Goal: Task Accomplishment & Management: Complete application form

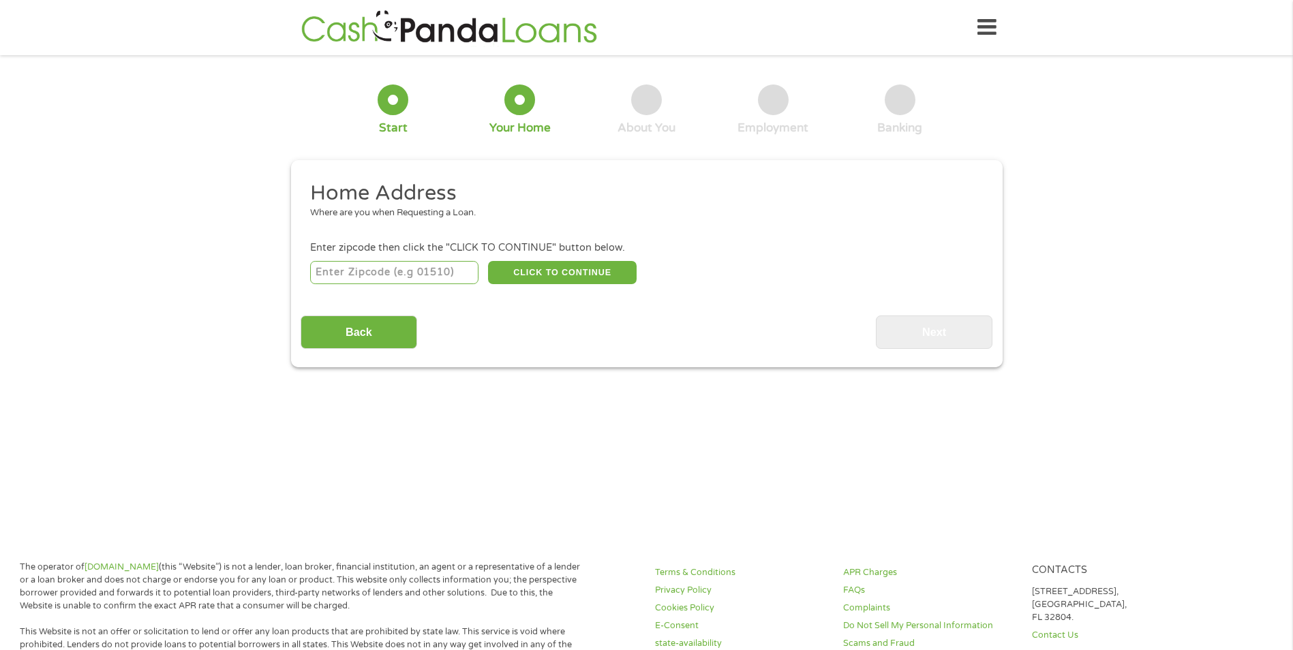
click at [399, 275] on input "number" at bounding box center [394, 272] width 168 height 23
click at [386, 269] on input "75189" at bounding box center [394, 272] width 168 height 23
click at [473, 273] on input "75189" at bounding box center [394, 272] width 168 height 23
click at [444, 266] on input "75189" at bounding box center [394, 272] width 168 height 23
type input "75032"
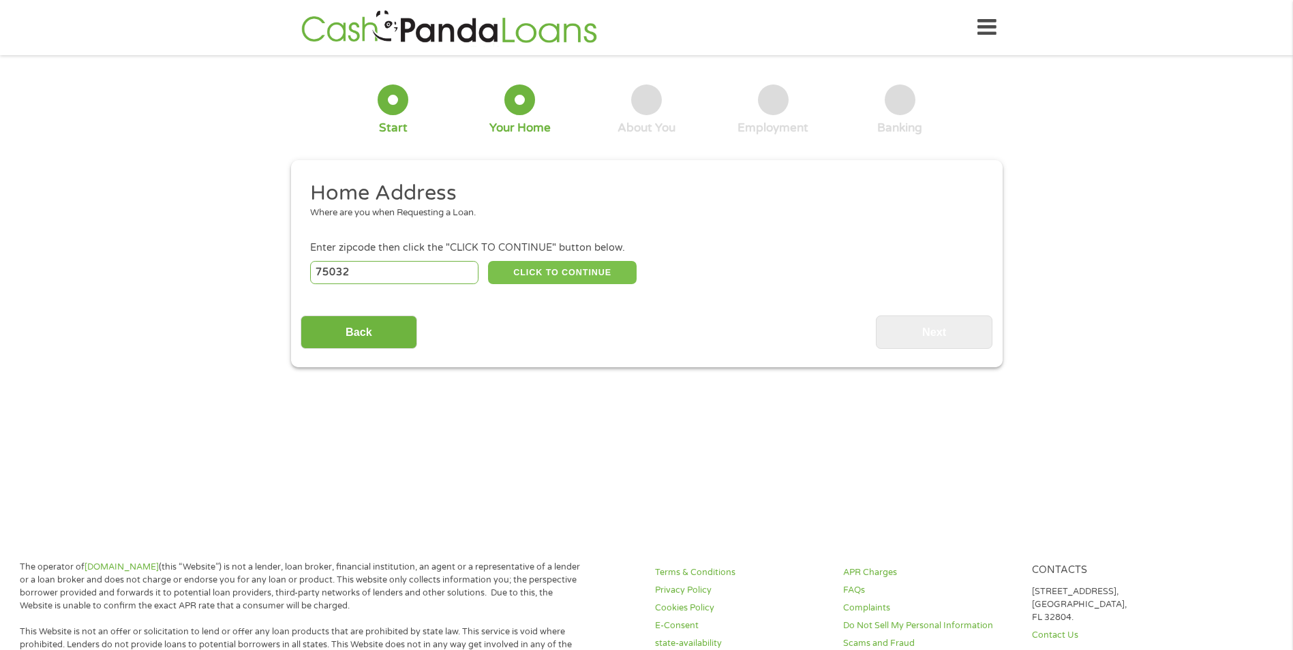
click at [545, 272] on button "CLICK TO CONTINUE" at bounding box center [562, 272] width 149 height 23
type input "75032"
type input "Rockwall"
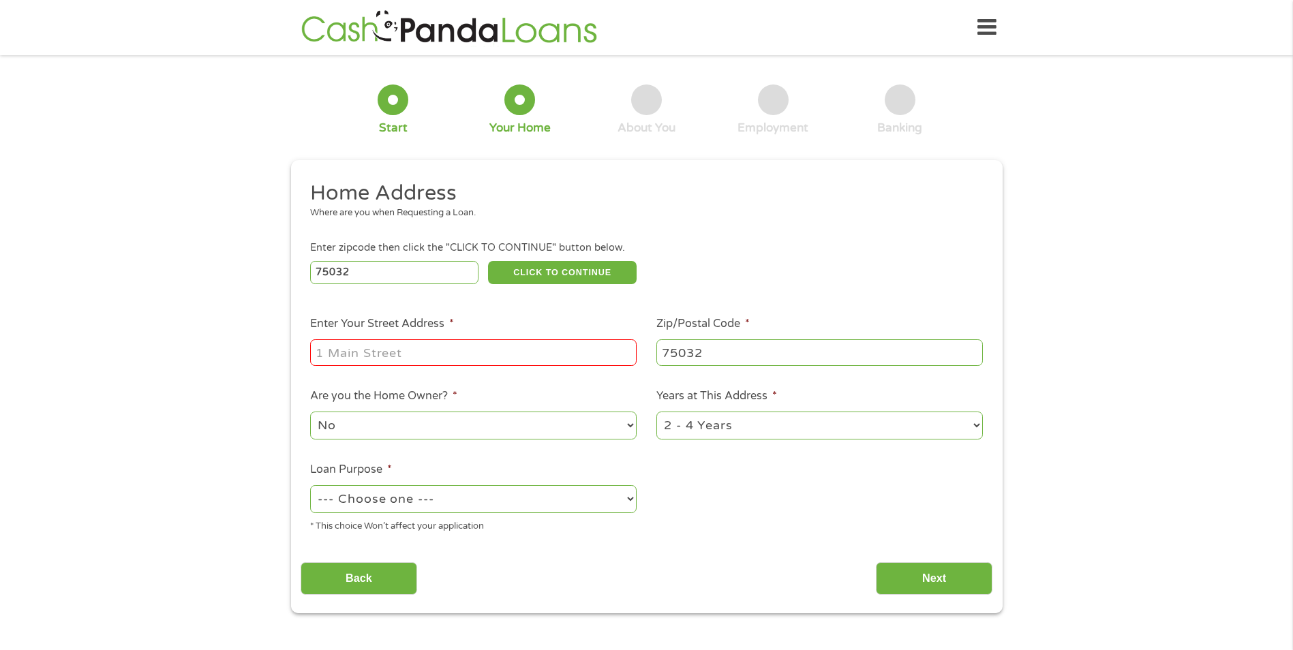
click at [497, 350] on input "Enter Your Street Address *" at bounding box center [473, 352] width 326 height 26
type input "[STREET_ADDRESS]"
click at [489, 423] on select "No Yes" at bounding box center [473, 426] width 326 height 28
select select "yes"
click at [310, 412] on select "No Yes" at bounding box center [473, 426] width 326 height 28
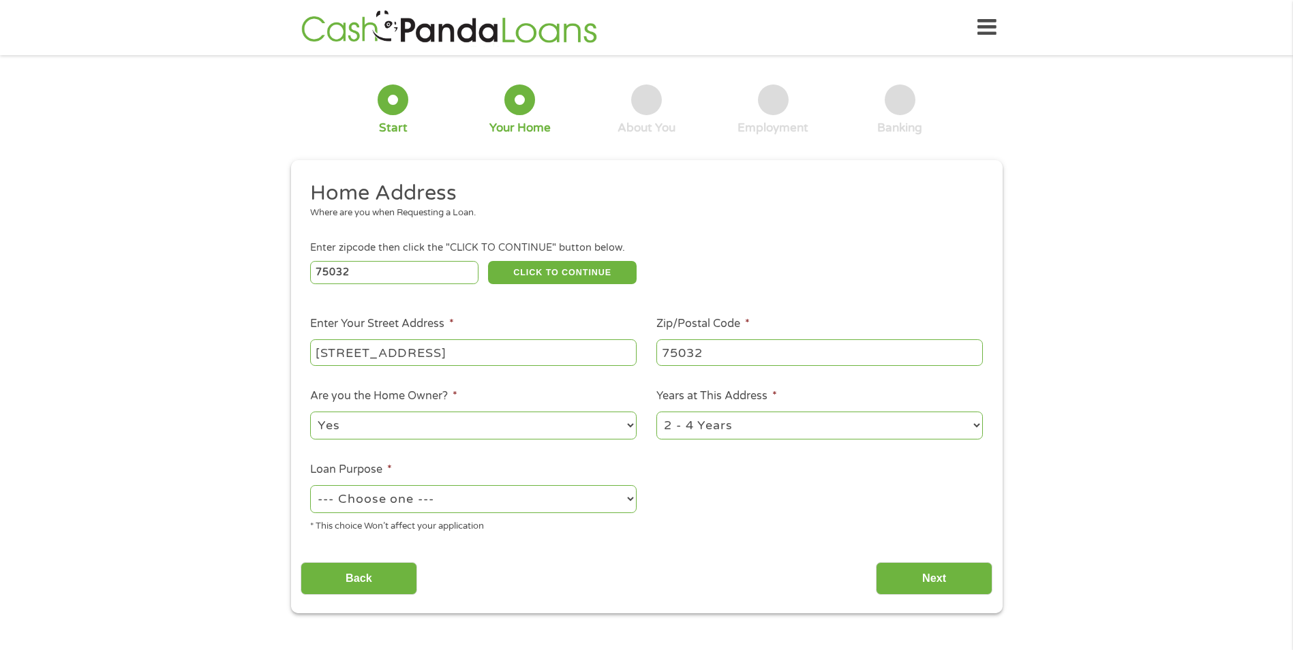
click at [769, 425] on select "1 Year or less 1 - 2 Years 2 - 4 Years Over 4 Years" at bounding box center [819, 426] width 326 height 28
select select "60months"
click at [656, 412] on select "1 Year or less 1 - 2 Years 2 - 4 Years Over 4 Years" at bounding box center [819, 426] width 326 height 28
click at [488, 500] on select "--- Choose one --- Pay Bills Debt Consolidation Home Improvement Major Purchase…" at bounding box center [473, 499] width 326 height 28
select select "homeimprovement"
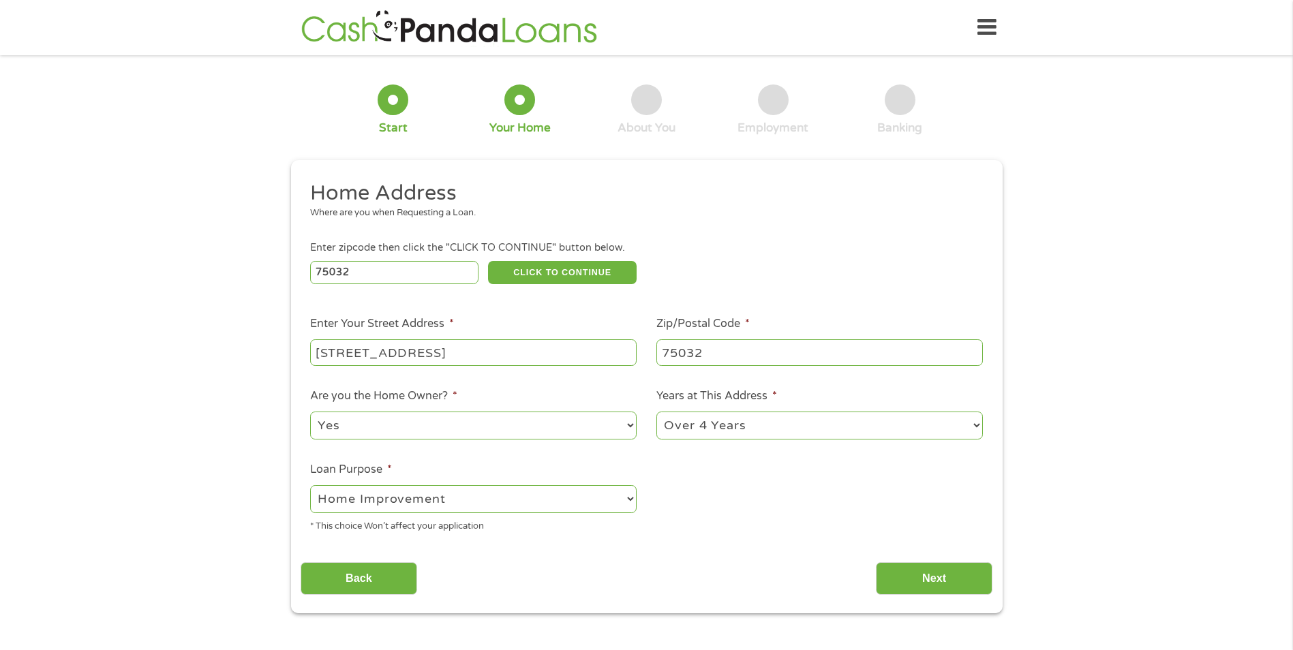
click at [310, 485] on select "--- Choose one --- Pay Bills Debt Consolidation Home Improvement Major Purchase…" at bounding box center [473, 499] width 326 height 28
click at [937, 580] on input "Next" at bounding box center [934, 578] width 117 height 33
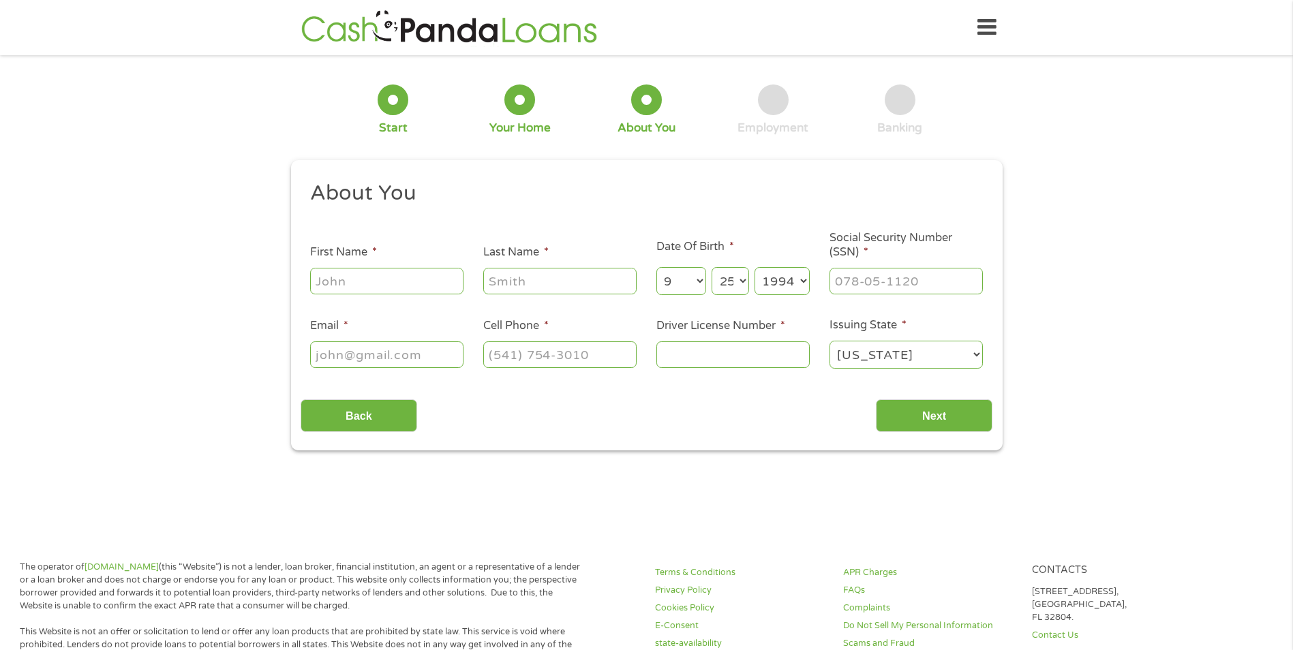
click at [374, 273] on input "First Name *" at bounding box center [386, 281] width 153 height 26
type input "[PERSON_NAME]"
type input "young"
type input "[EMAIL_ADDRESS][DOMAIN_NAME]"
type input "[PHONE_NUMBER]"
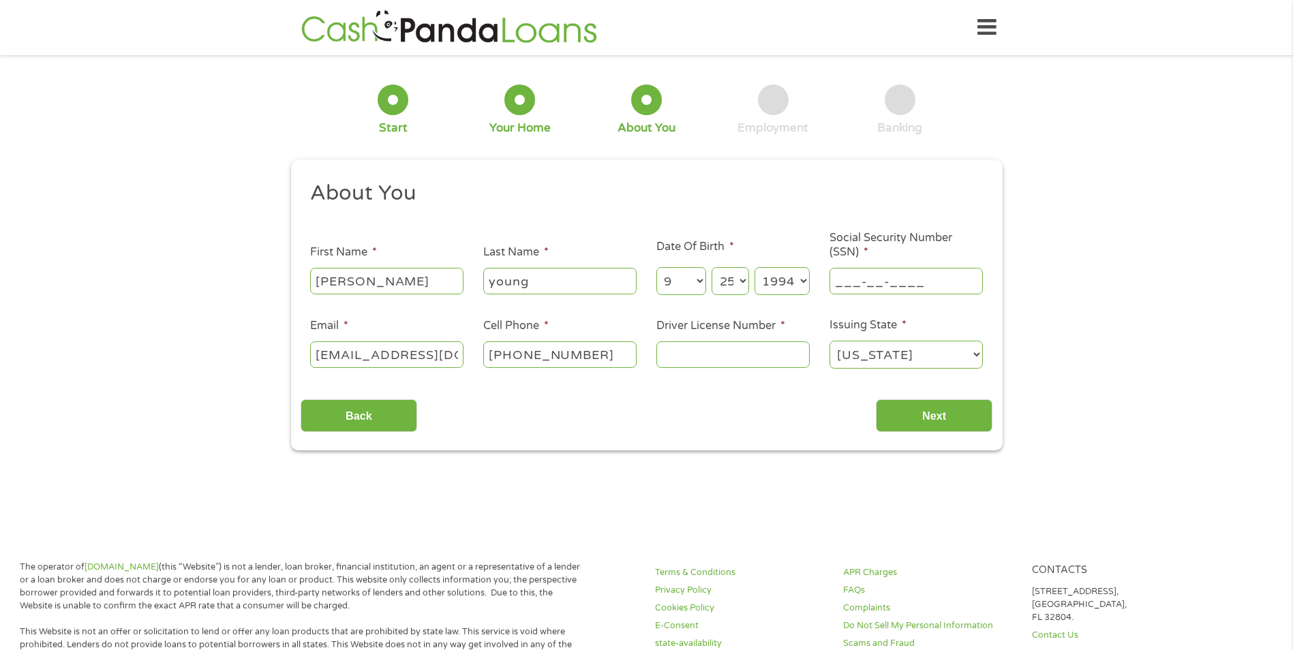
click at [886, 286] on input "___-__-____" at bounding box center [905, 281] width 153 height 26
type input "254-91-6850"
click at [734, 364] on input "Driver License Number *" at bounding box center [732, 354] width 153 height 26
type input "34025601"
click at [934, 418] on input "Next" at bounding box center [934, 415] width 117 height 33
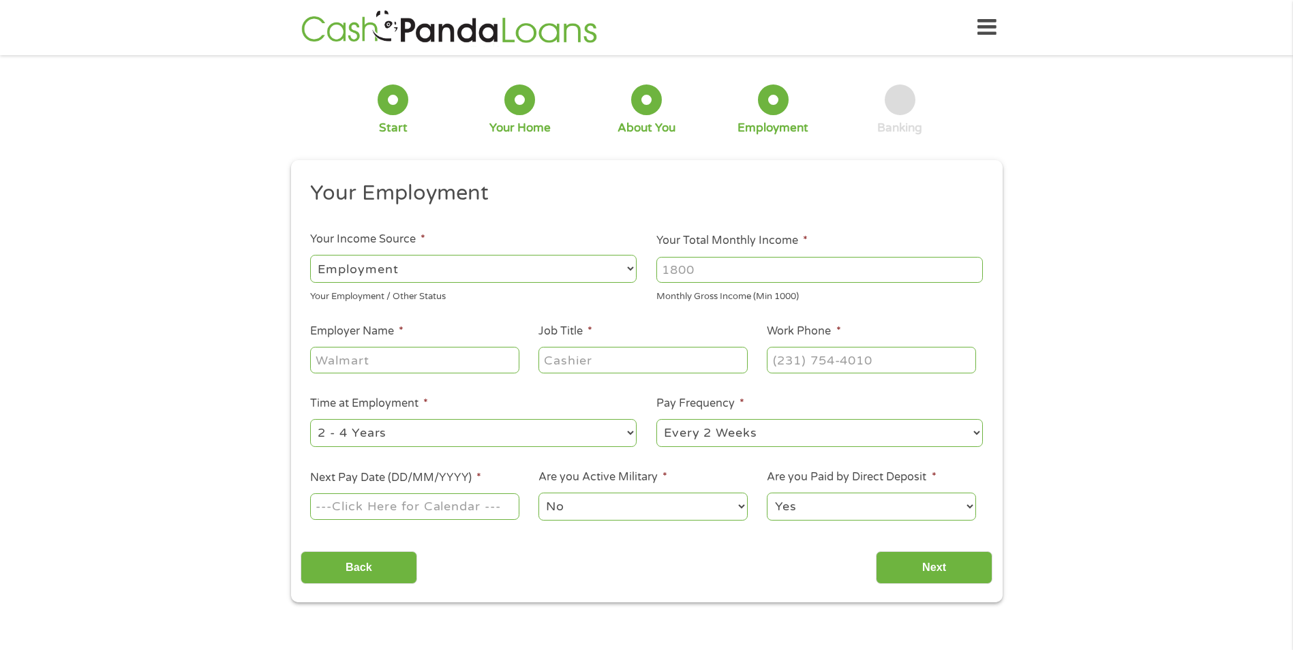
click at [491, 262] on select "--- Choose one --- Employment [DEMOGRAPHIC_DATA] Benefits" at bounding box center [473, 269] width 326 height 28
click at [310, 255] on select "--- Choose one --- Employment [DEMOGRAPHIC_DATA] Benefits" at bounding box center [473, 269] width 326 height 28
click at [717, 269] on input "Your Total Monthly Income *" at bounding box center [819, 270] width 326 height 26
type input "7000"
click at [349, 368] on input "Employer Name *" at bounding box center [414, 360] width 209 height 26
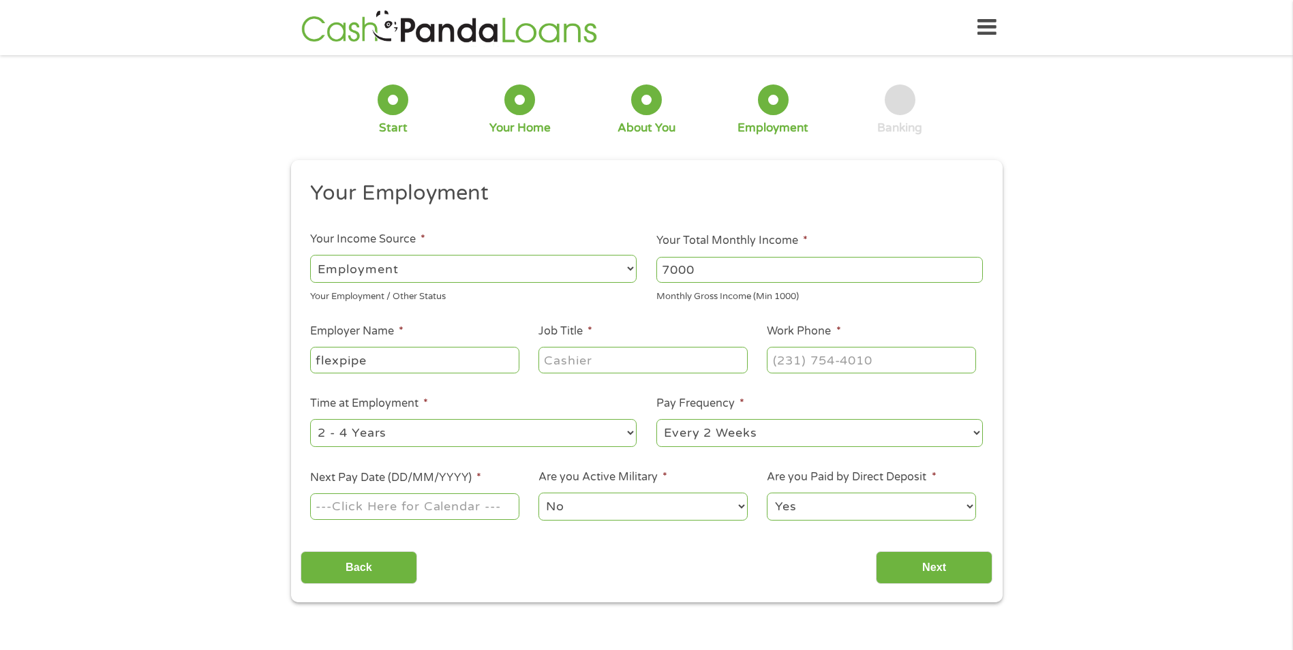
type input "flexpipe"
click at [688, 352] on input "Job Title *" at bounding box center [642, 360] width 209 height 26
type input "mechanic"
click at [842, 351] on input "(___) ___-____" at bounding box center [871, 360] width 209 height 26
type input "[PHONE_NUMBER]"
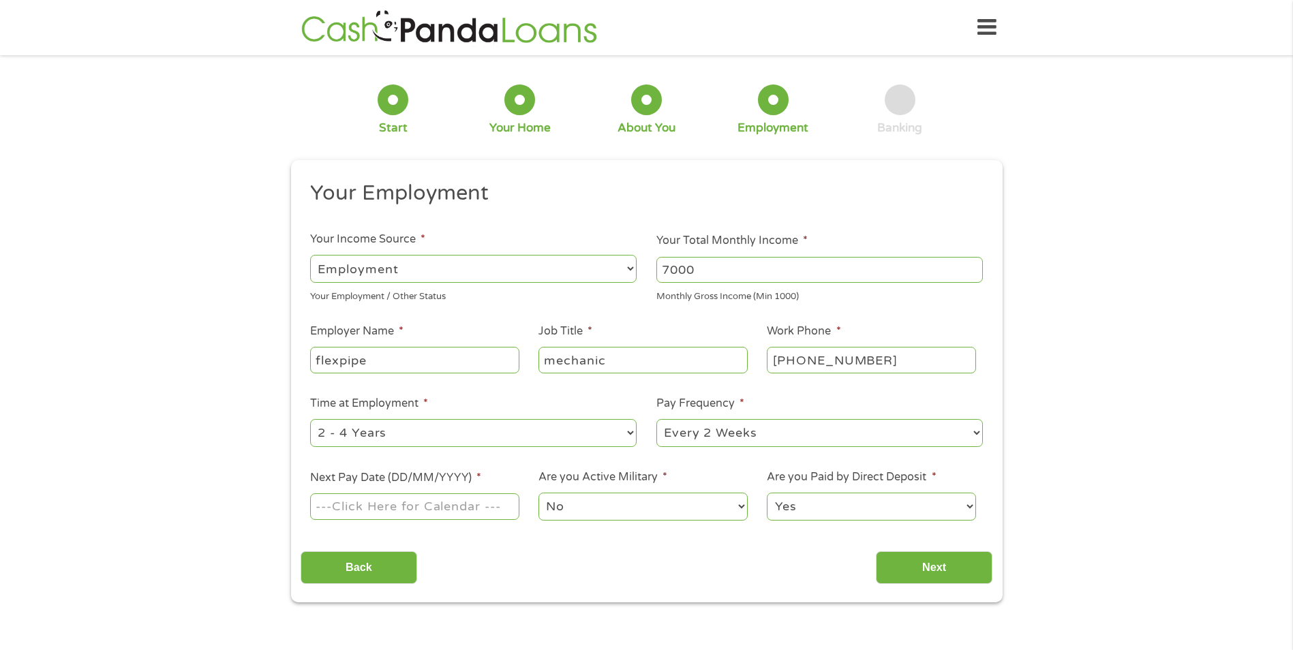
click at [701, 459] on ul "Your Employment Your Income Source * --- Choose one --- Employment [DEMOGRAPHIC…" at bounding box center [647, 356] width 692 height 353
click at [388, 511] on input "Next Pay Date (DD/MM/YYYY) *" at bounding box center [414, 506] width 209 height 26
type input "[DATE]"
click at [413, 506] on input "[DATE]" at bounding box center [414, 506] width 209 height 26
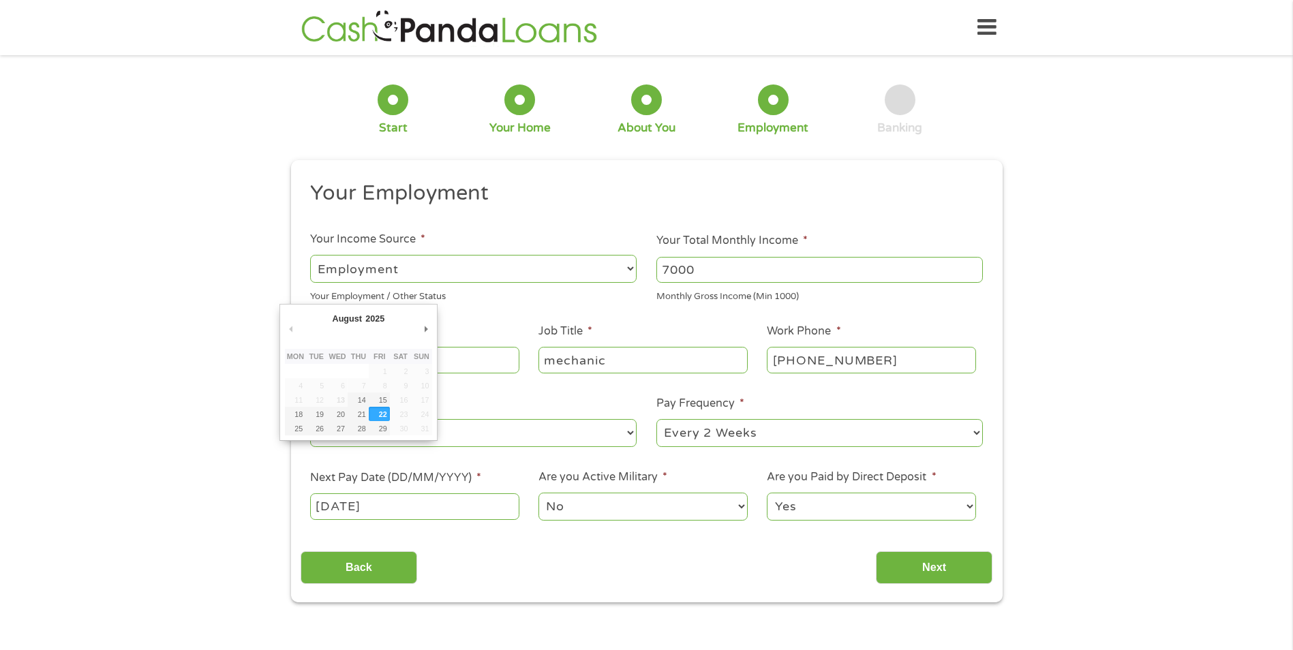
click at [601, 508] on select "No Yes" at bounding box center [642, 507] width 209 height 28
click at [538, 493] on select "No Yes" at bounding box center [642, 507] width 209 height 28
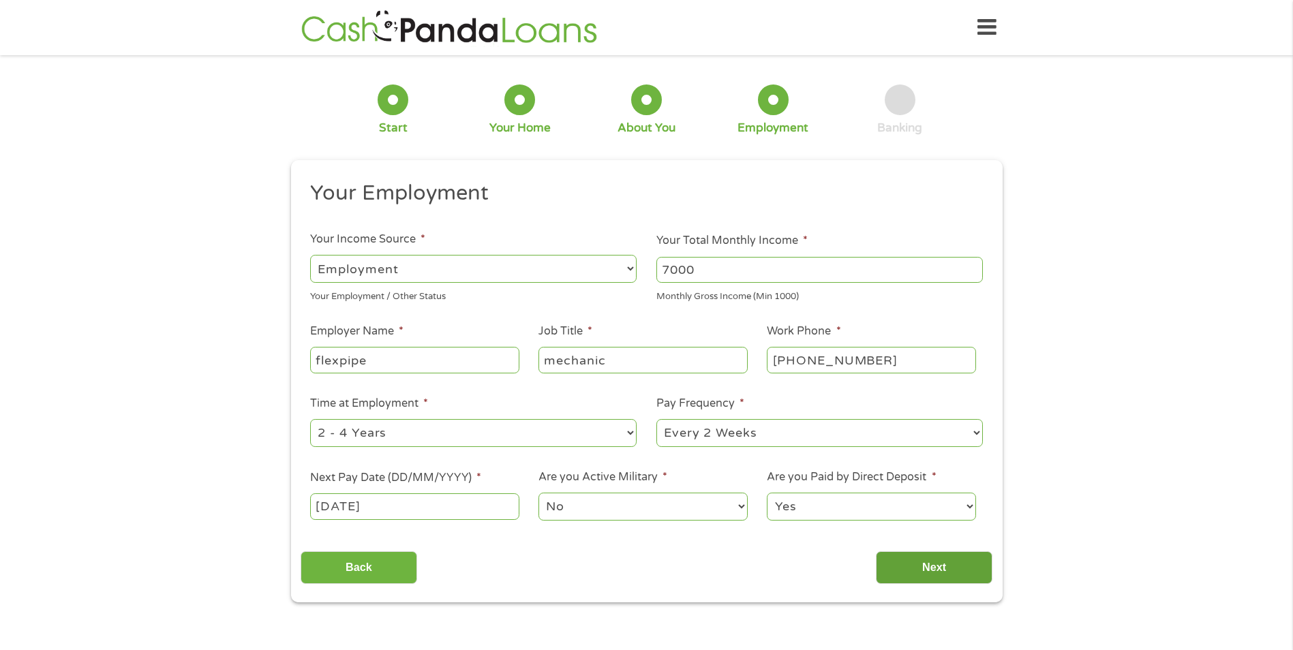
click at [938, 568] on input "Next" at bounding box center [934, 567] width 117 height 33
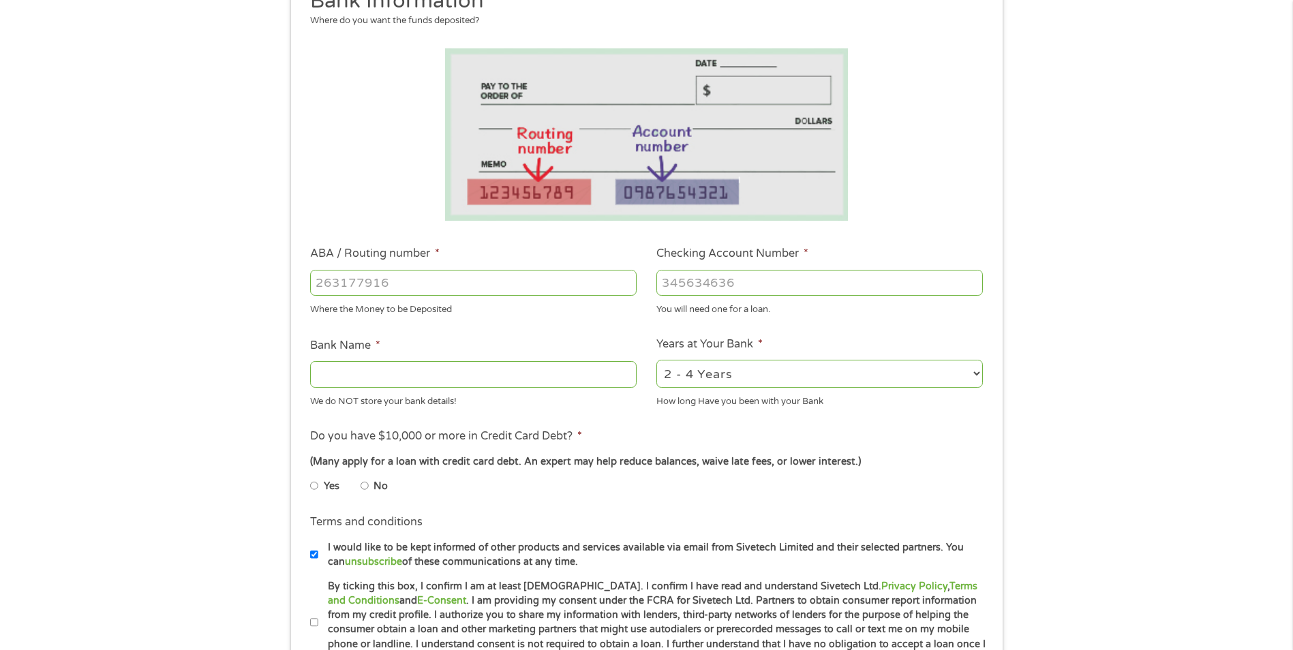
scroll to position [204, 0]
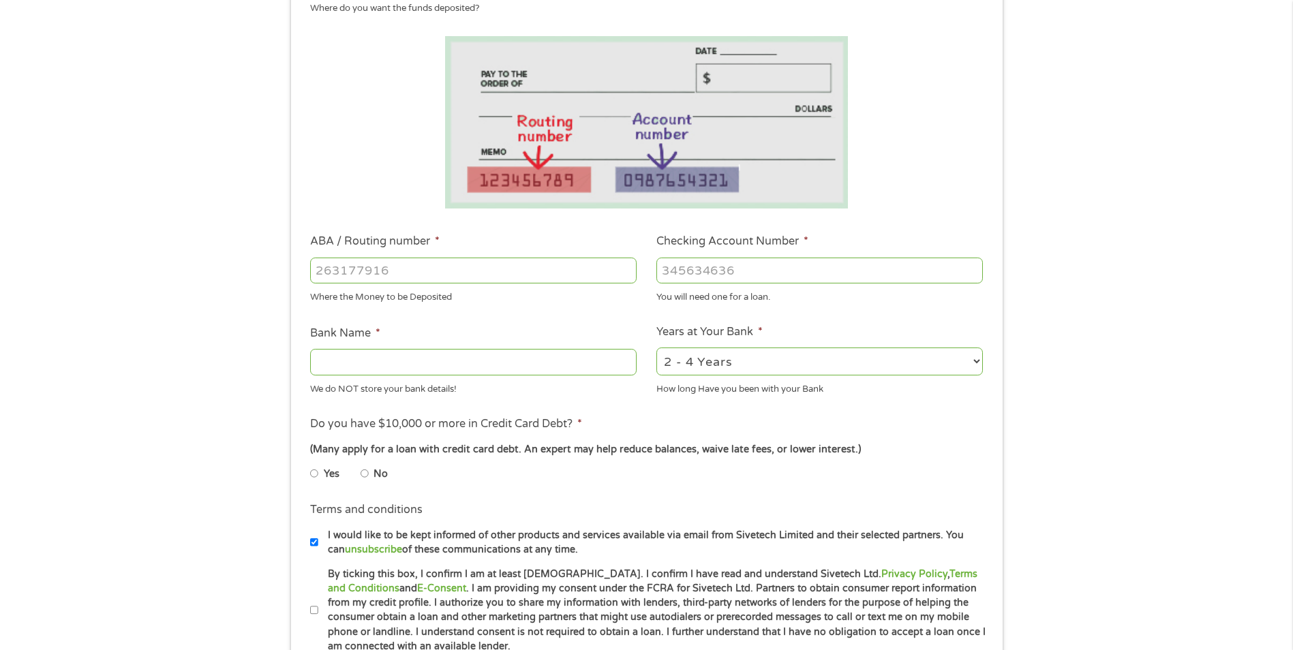
click at [433, 273] on input "ABA / Routing number *" at bounding box center [473, 271] width 326 height 26
type input "031100649"
type input "DISCOVER BANK"
type input "031100649"
click at [771, 277] on input "Checking Account Number *" at bounding box center [819, 271] width 326 height 26
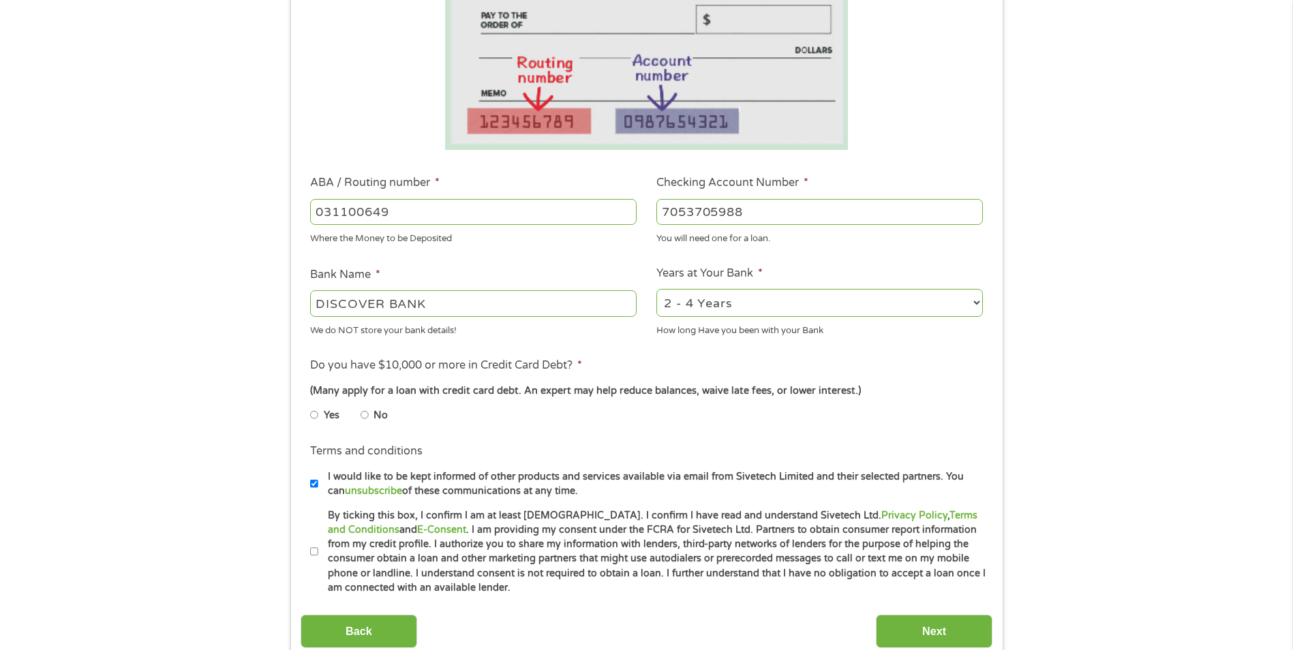
scroll to position [341, 0]
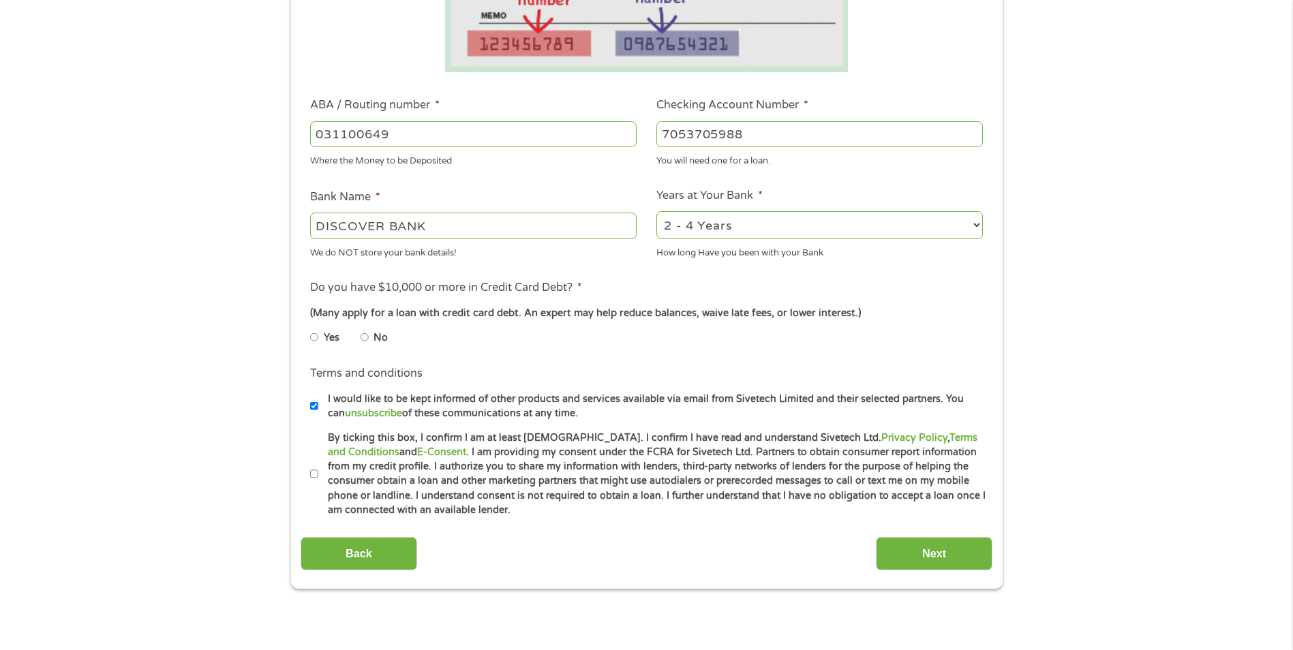
type input "7053705988"
click at [359, 336] on li "Yes" at bounding box center [335, 337] width 50 height 27
click at [369, 339] on li "No" at bounding box center [385, 337] width 49 height 27
click at [363, 337] on input "No" at bounding box center [365, 337] width 8 height 22
radio input "true"
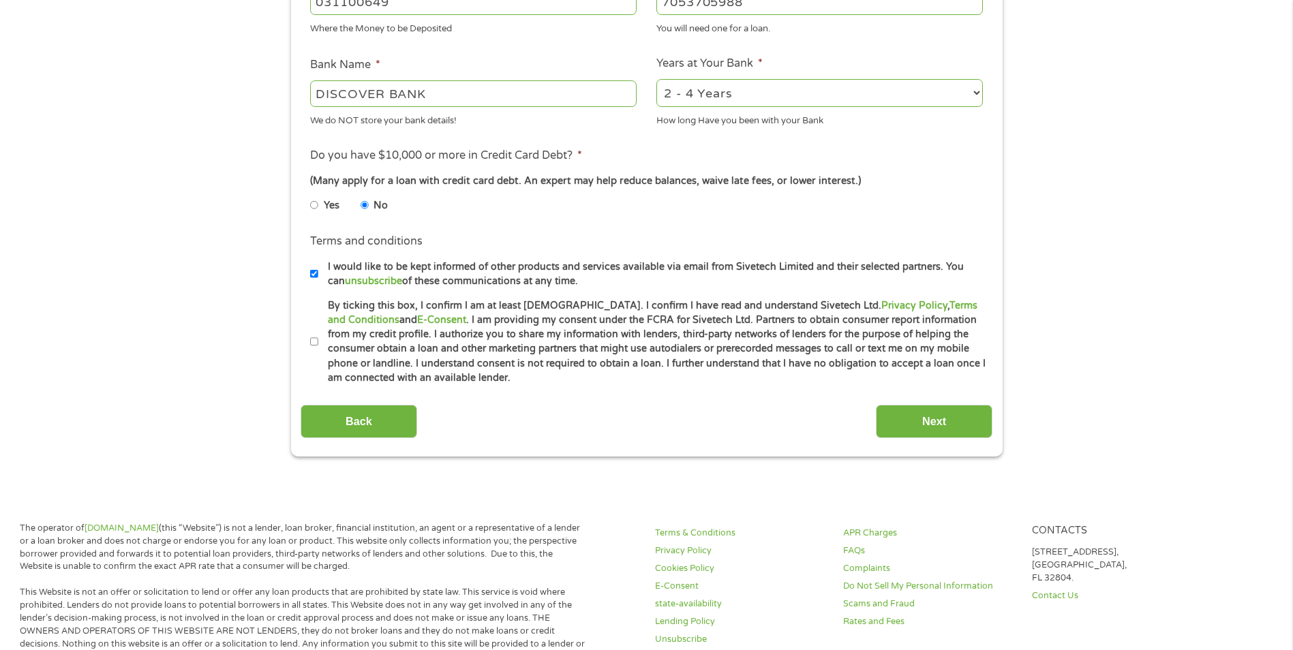
scroll to position [477, 0]
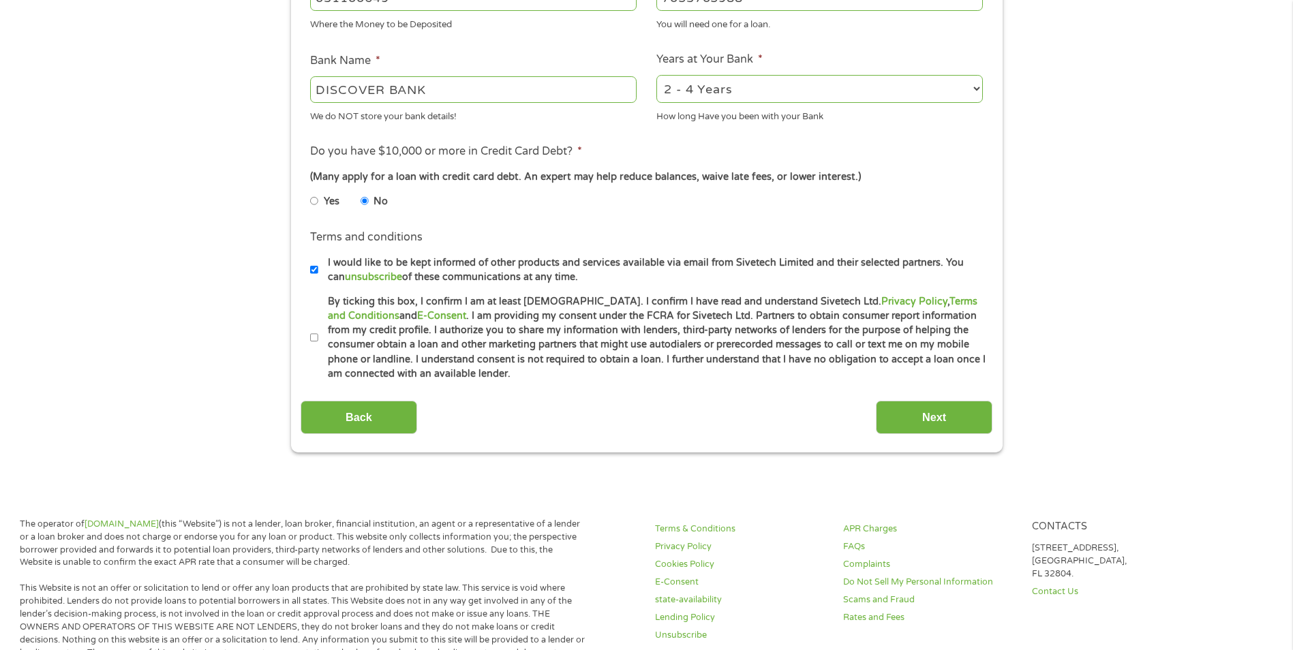
click at [318, 338] on label "By ticking this box, I confirm I am at least [DEMOGRAPHIC_DATA]. I confirm I ha…" at bounding box center [652, 337] width 669 height 87
click at [318, 338] on input "By ticking this box, I confirm I am at least [DEMOGRAPHIC_DATA]. I confirm I ha…" at bounding box center [314, 338] width 8 height 22
checkbox input "true"
click at [922, 415] on input "Next" at bounding box center [934, 417] width 117 height 33
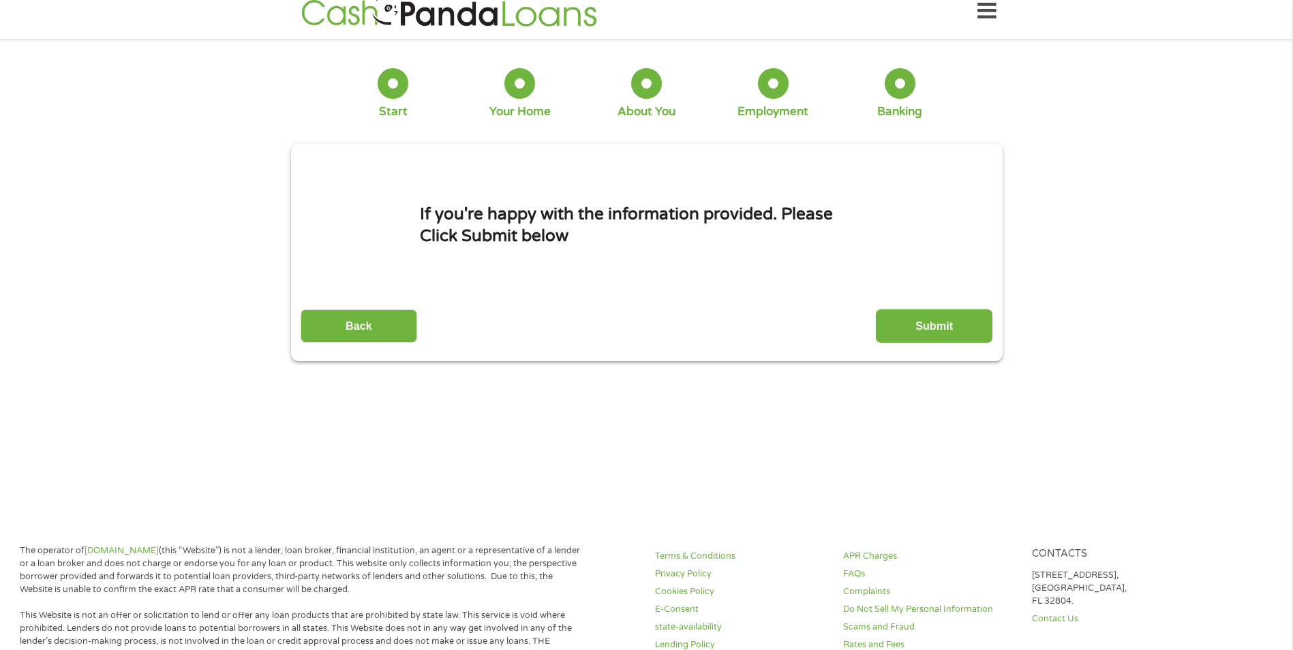
scroll to position [0, 0]
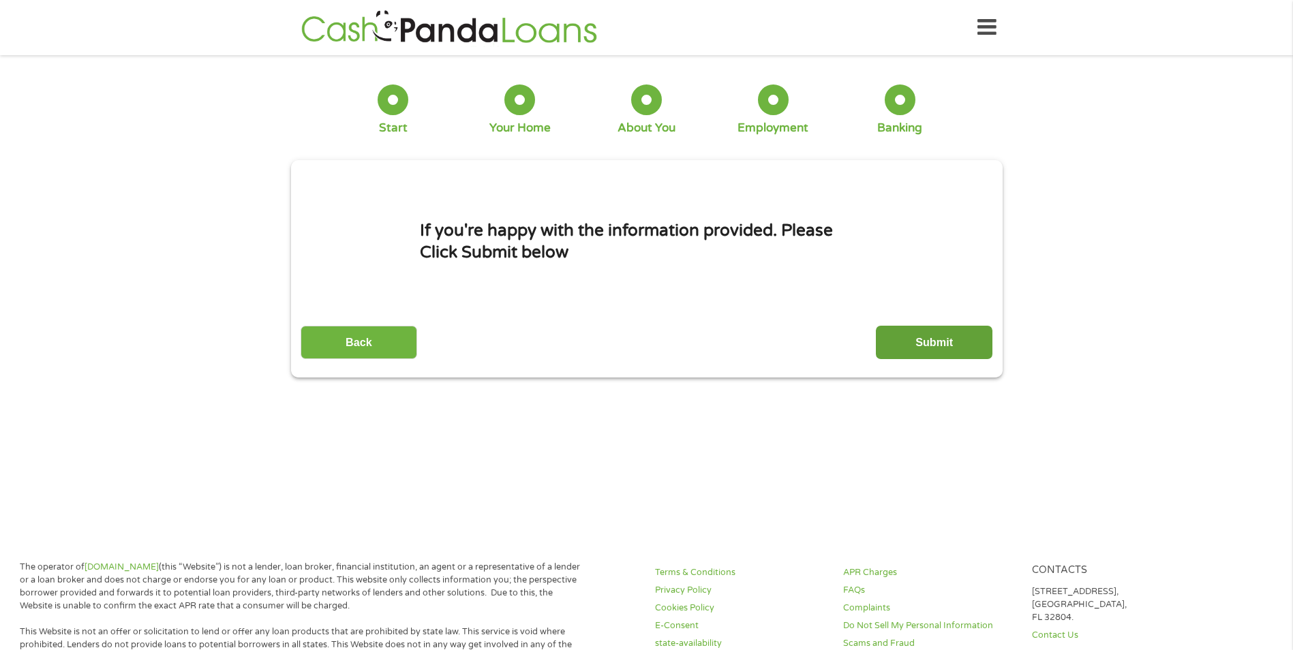
click at [938, 346] on input "Submit" at bounding box center [934, 342] width 117 height 33
